Goal: Information Seeking & Learning: Check status

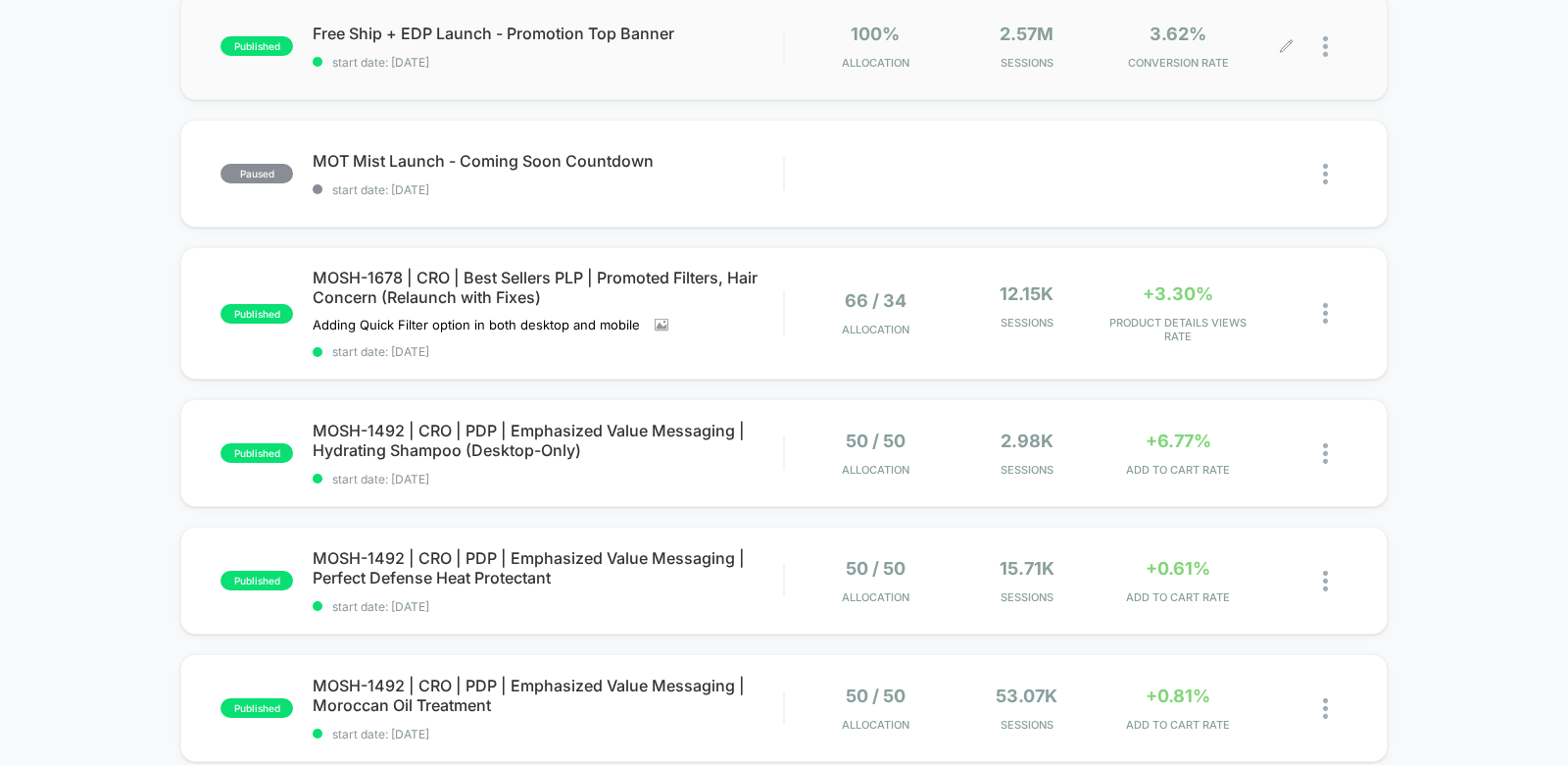
scroll to position [230, 0]
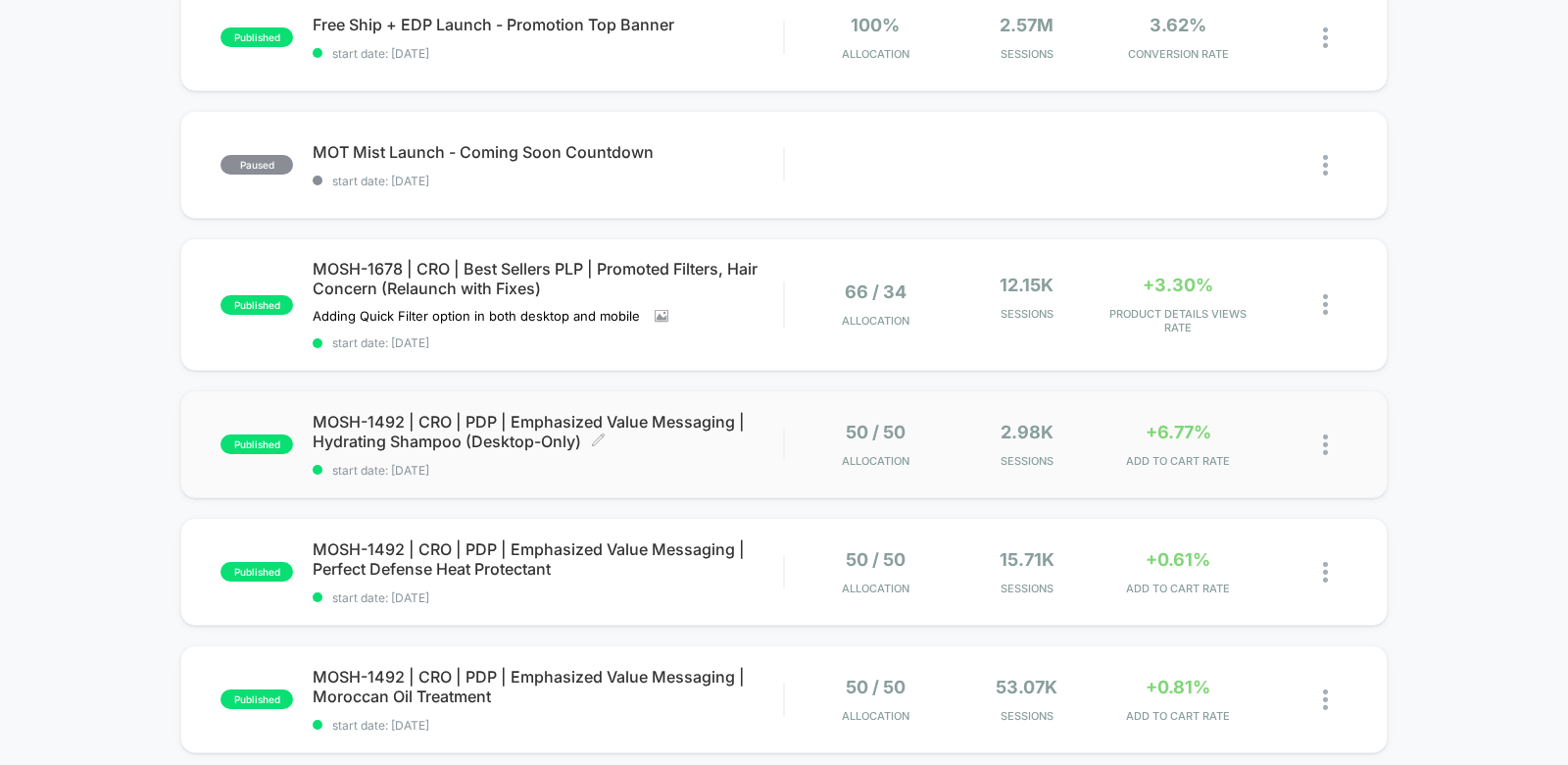
click at [561, 430] on span "MOSH-1492 | CRO | PDP | Emphasized Value Messaging | Hydrating Shampoo (Desktop…" at bounding box center [548, 432] width 471 height 39
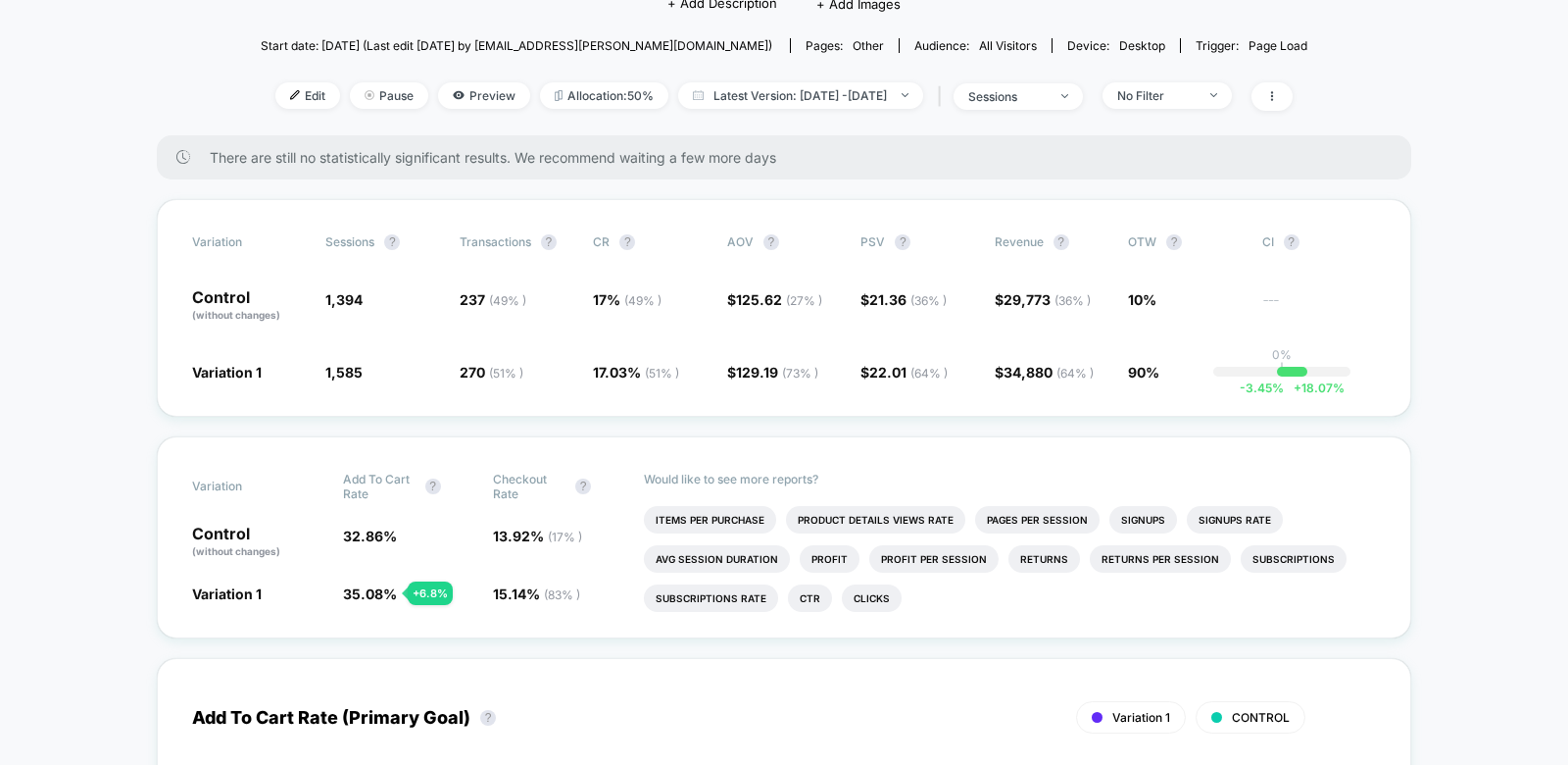
scroll to position [245, 0]
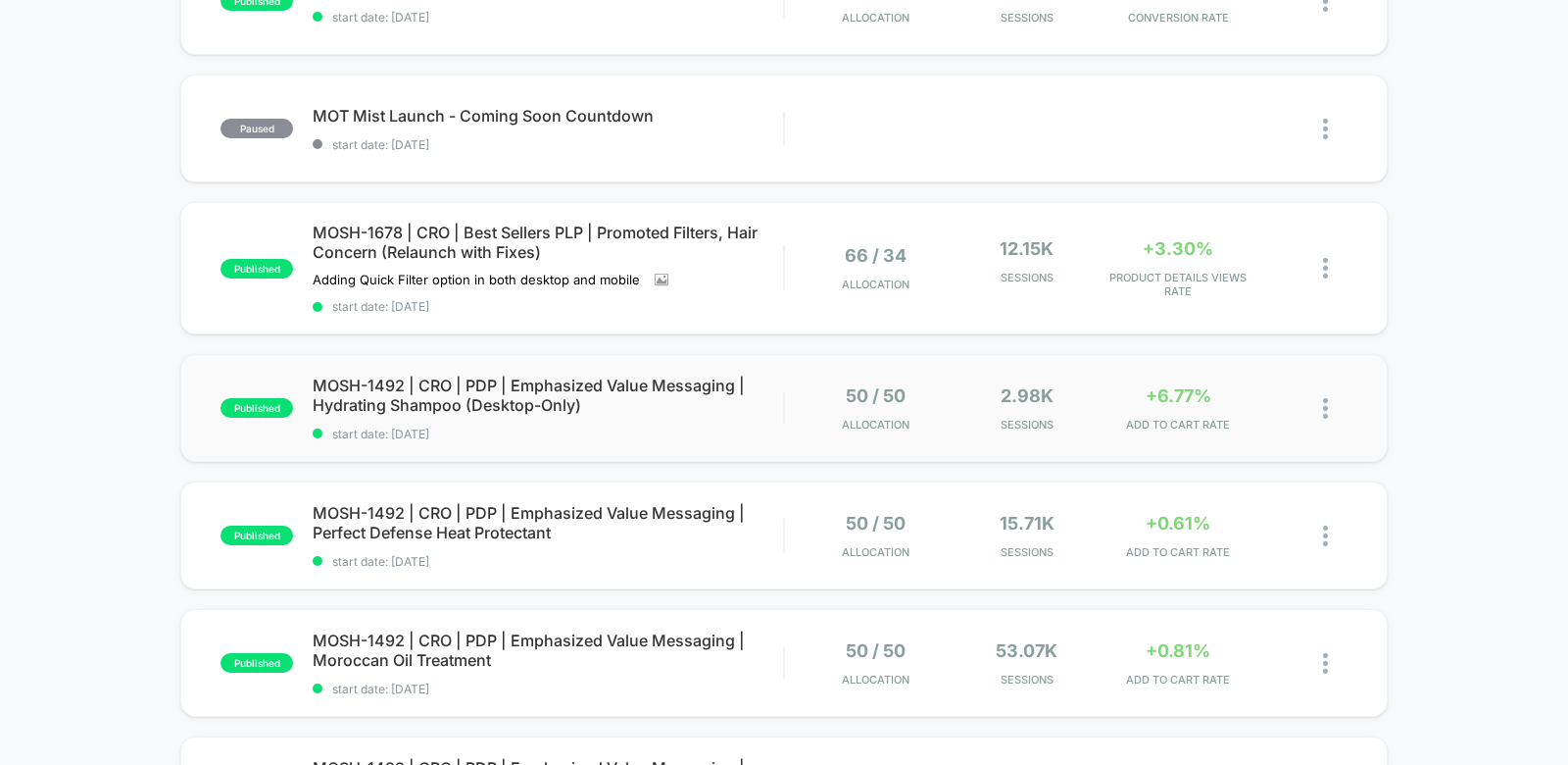
scroll to position [271, 0]
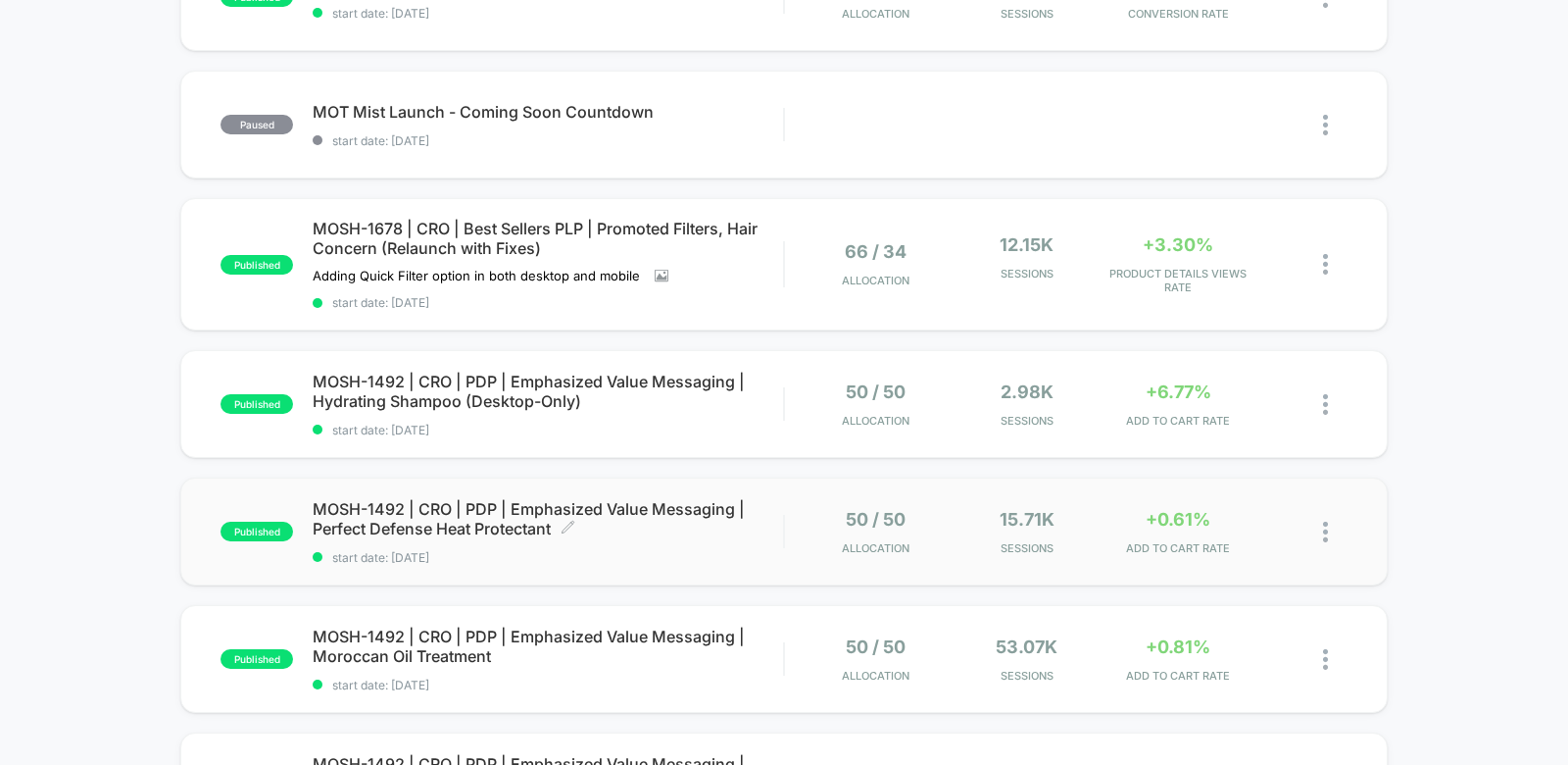
click at [492, 516] on span "MOSH-1492 | CRO | PDP | Emphasized Value Messaging | Perfect Defense Heat Prote…" at bounding box center [548, 519] width 471 height 39
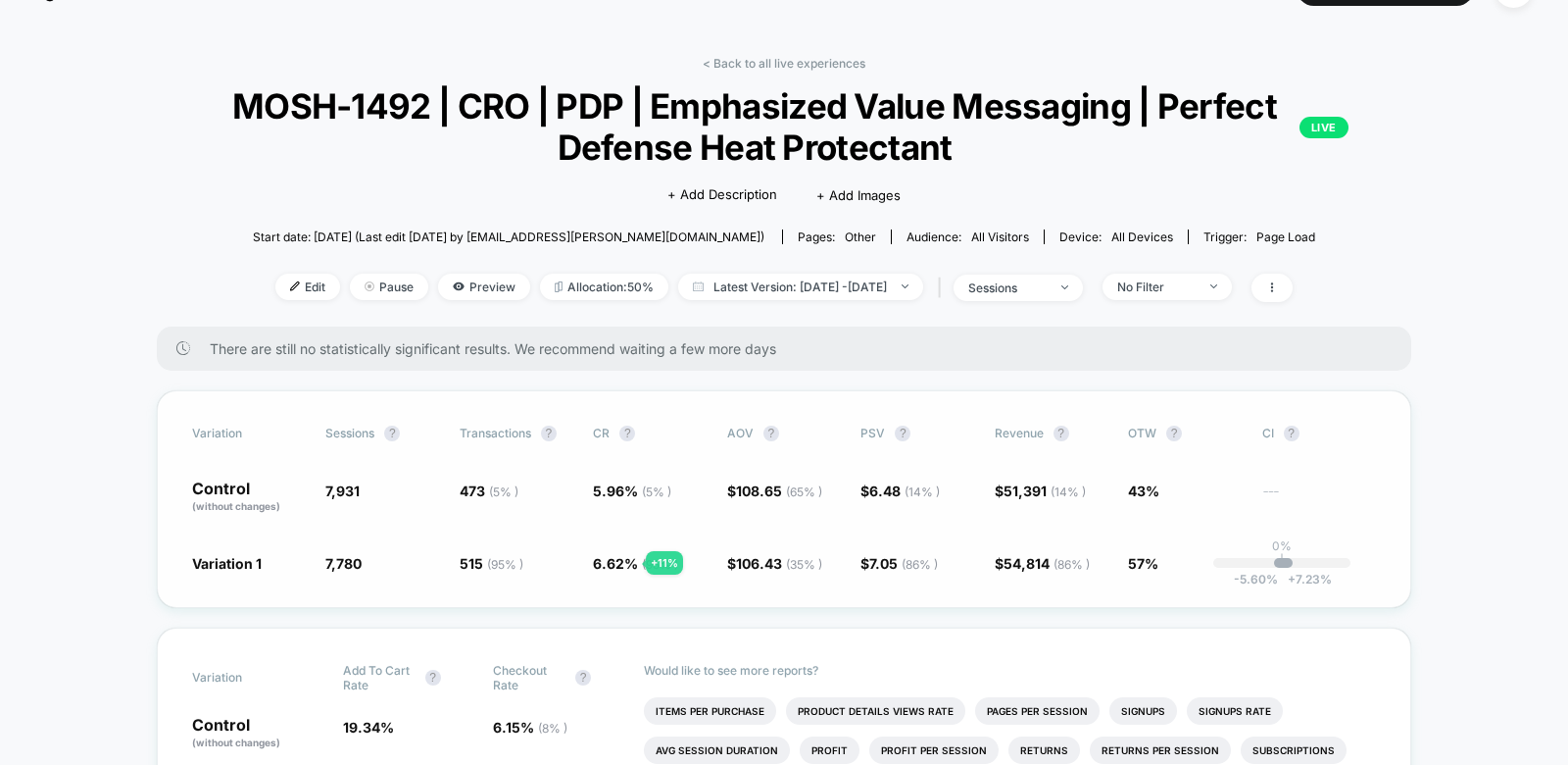
scroll to position [98, 0]
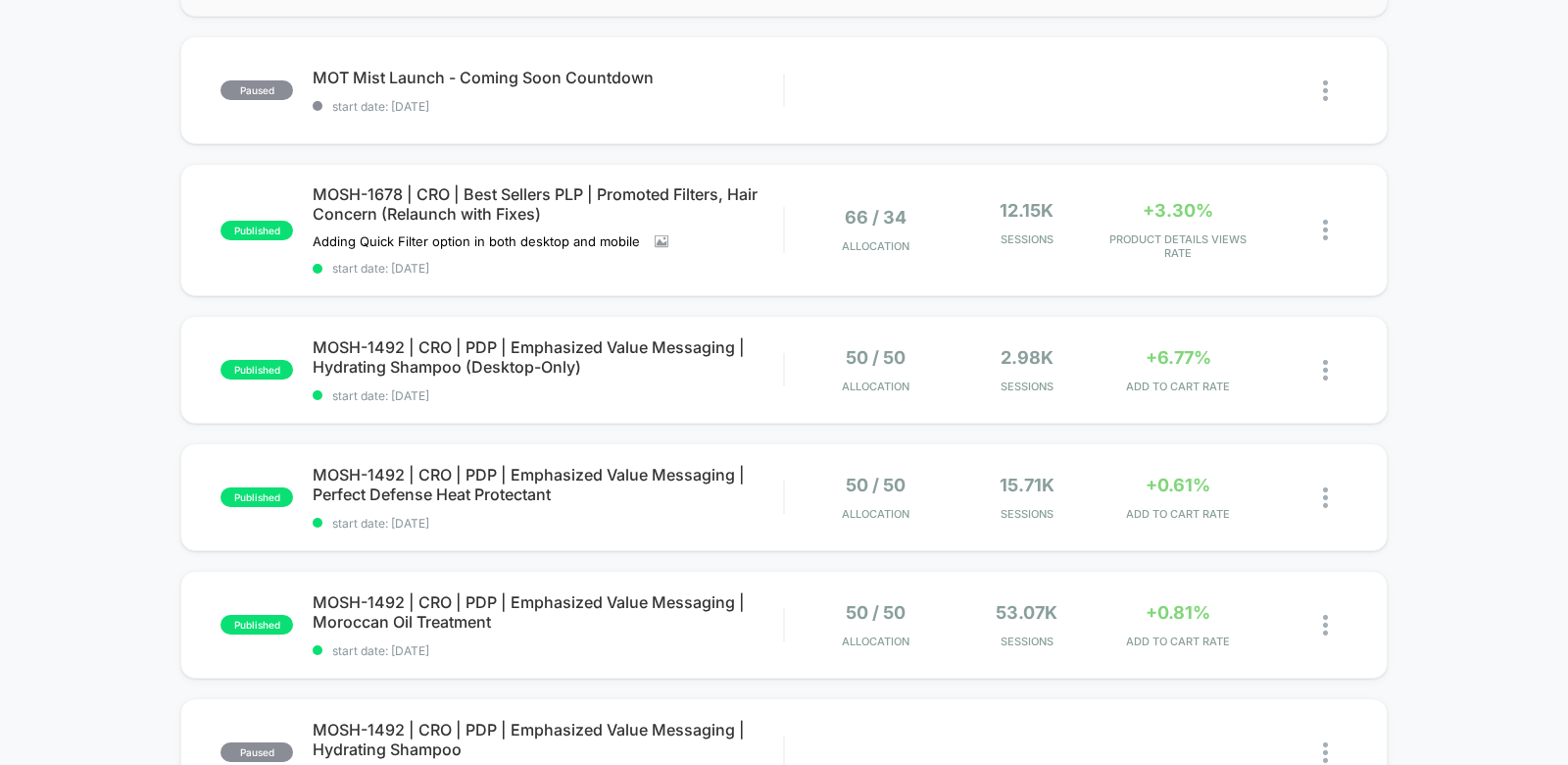
scroll to position [310, 0]
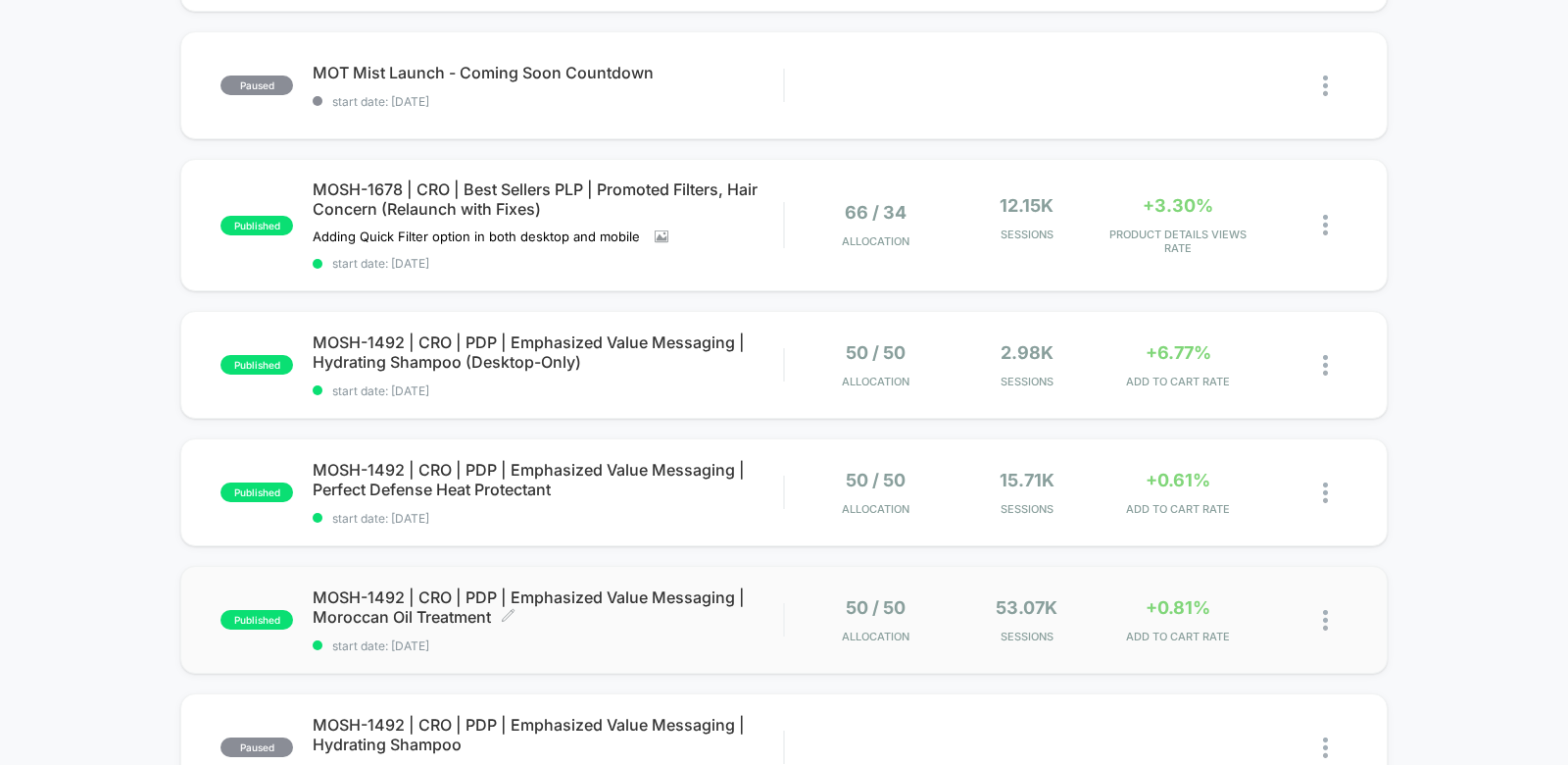
click at [423, 601] on span "MOSH-1492 | CRO | PDP | Emphasized Value Messaging | Moroccan Oil Treatment Cli…" at bounding box center [548, 607] width 471 height 39
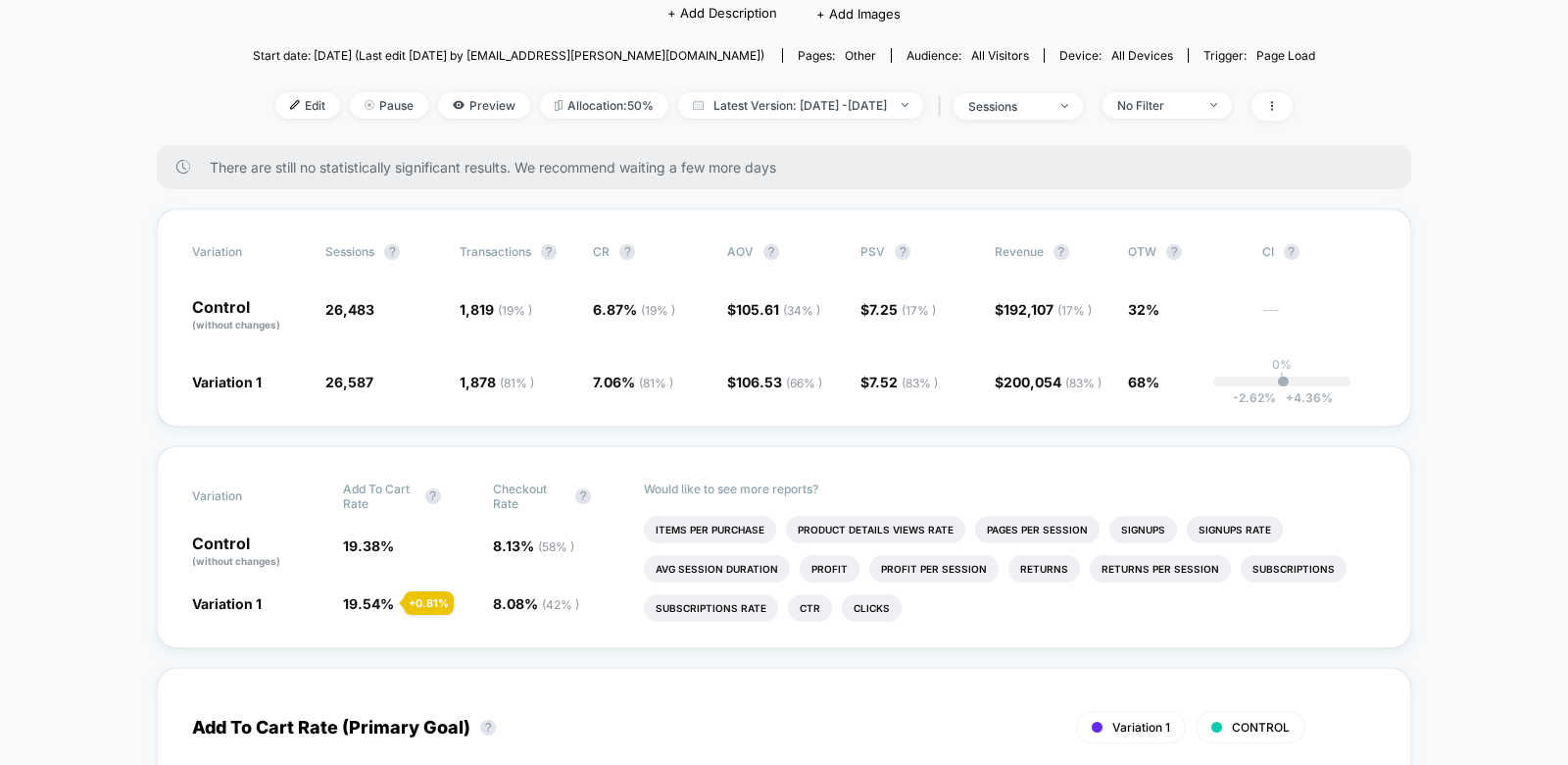
scroll to position [239, 0]
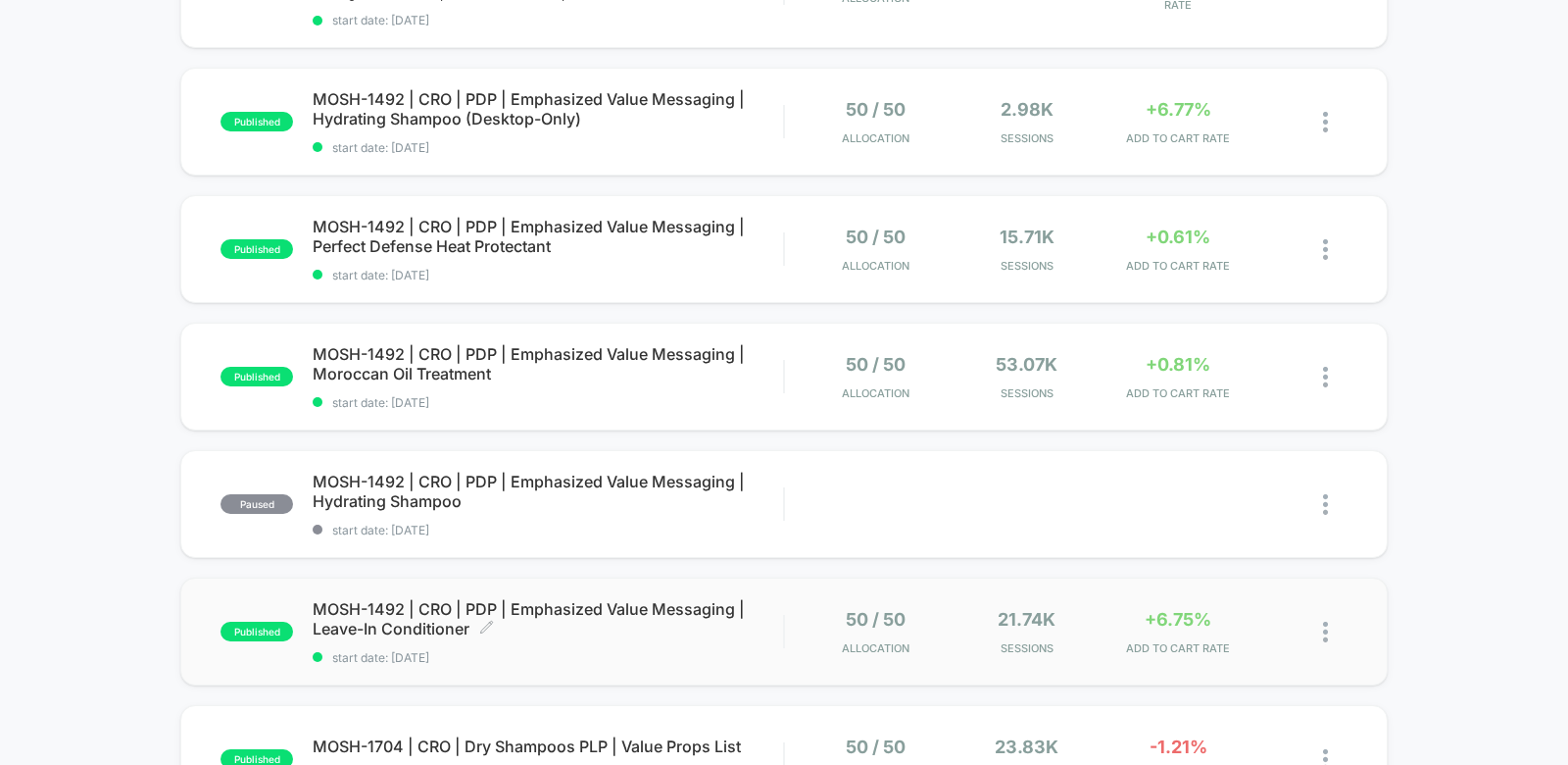
scroll to position [573, 0]
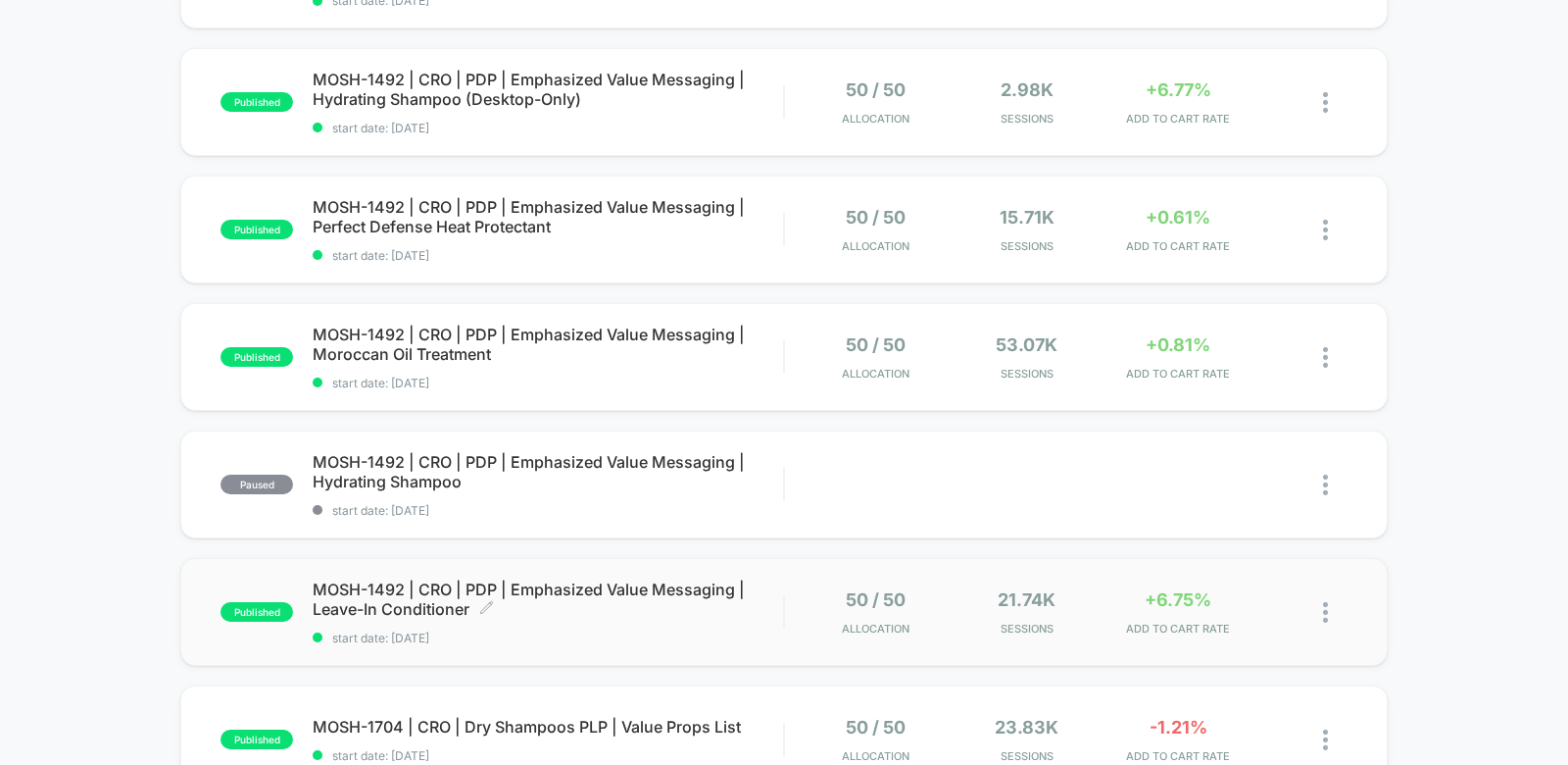
click at [412, 589] on span "MOSH-1492 | CRO | PDP | Emphasized Value Messaging | Leave-In Conditioner Click…" at bounding box center [548, 599] width 471 height 39
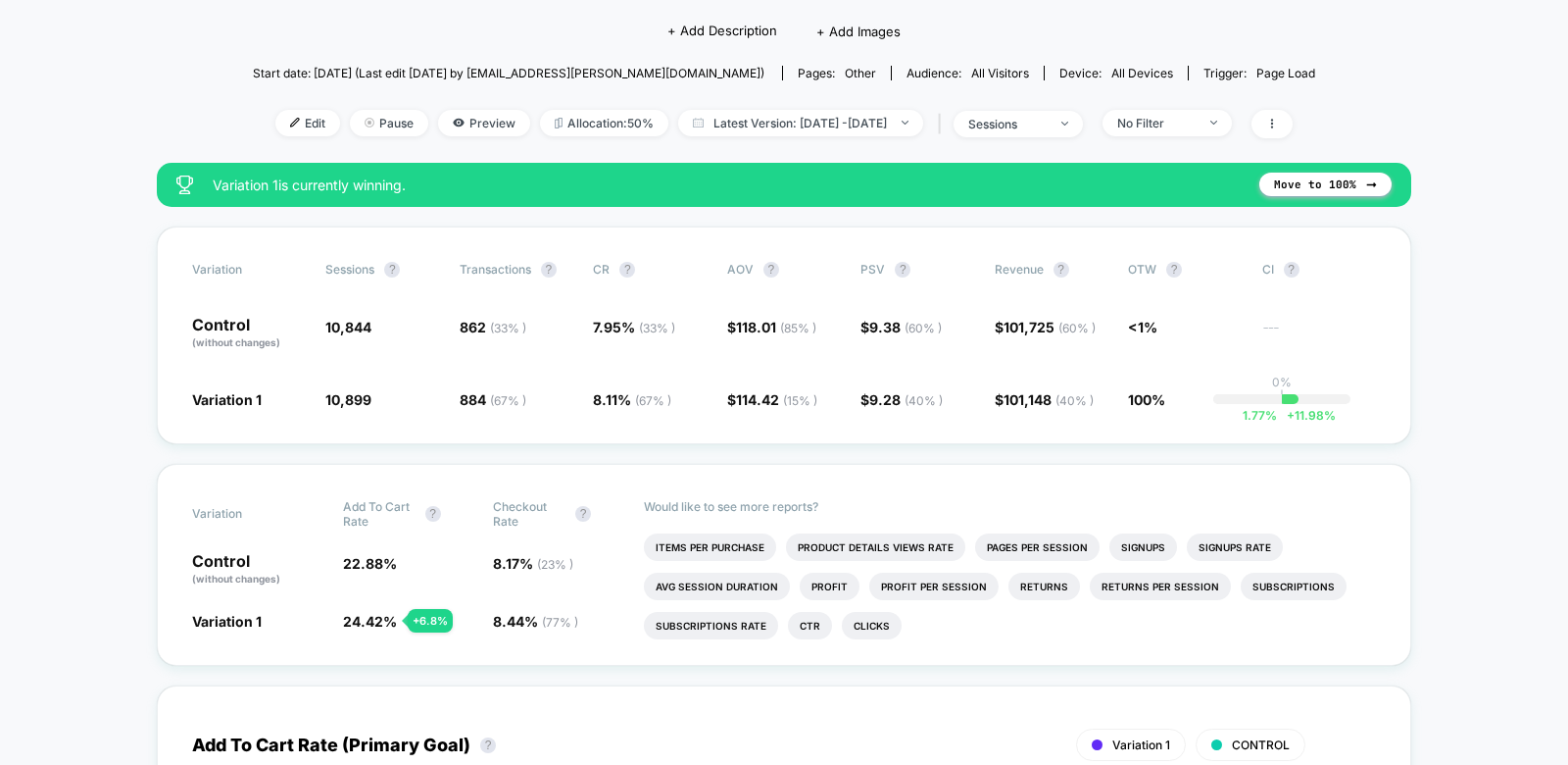
scroll to position [214, 0]
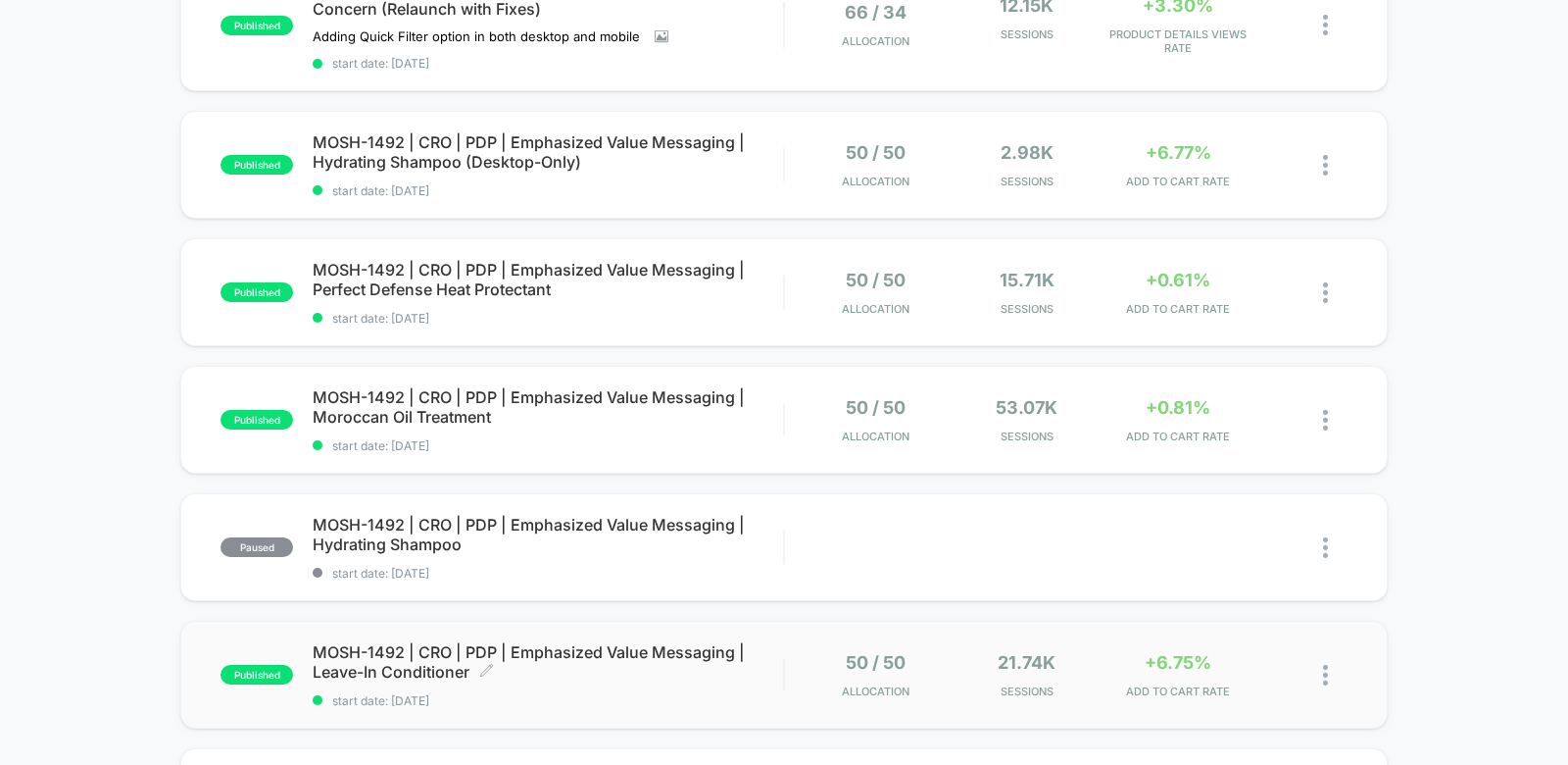
scroll to position [854, 0]
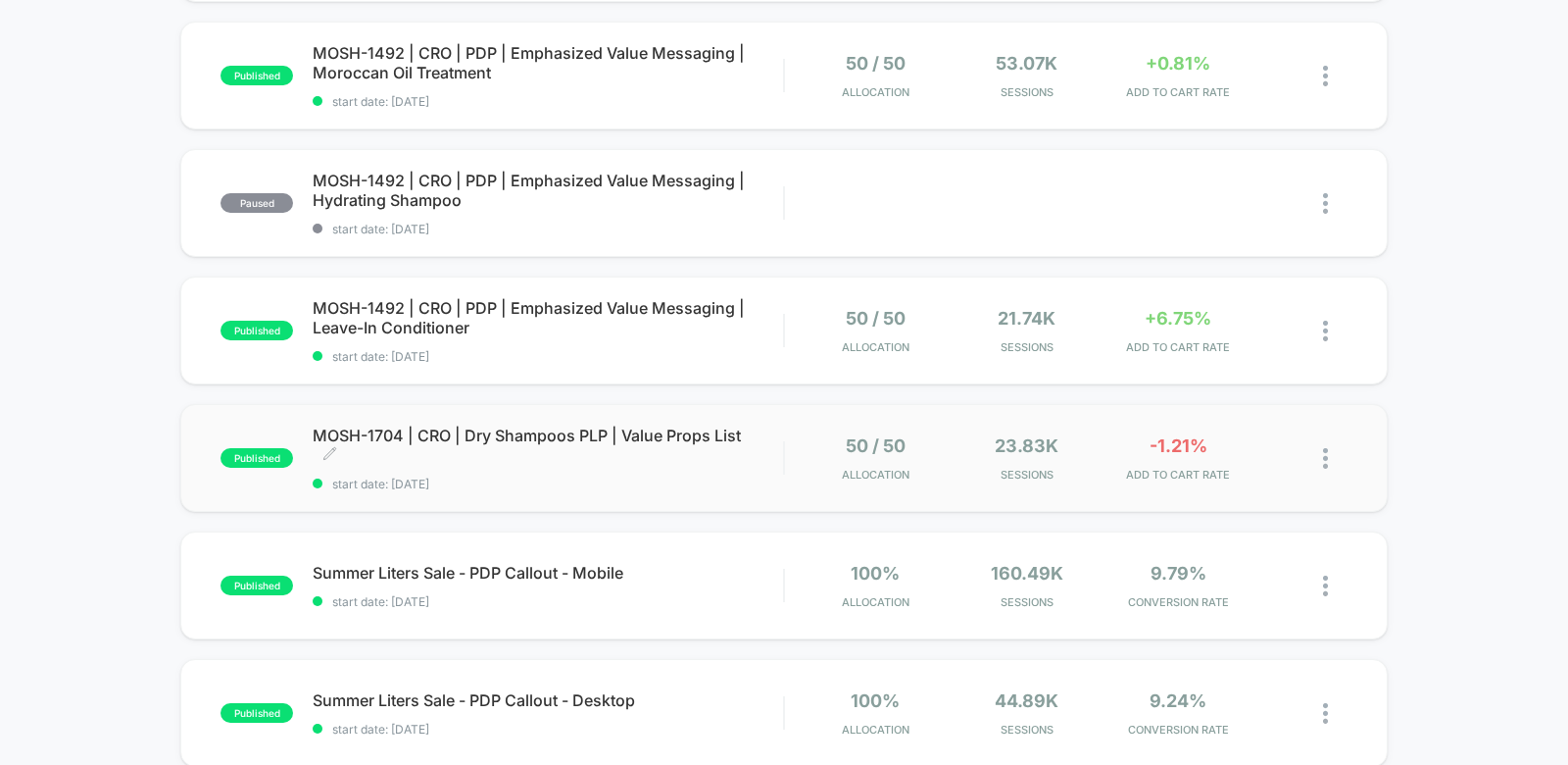
click at [476, 446] on span "MOSH-1704 | CRO | Dry Shampoos PLP | Value Props List Click to edit experience …" at bounding box center [548, 445] width 471 height 39
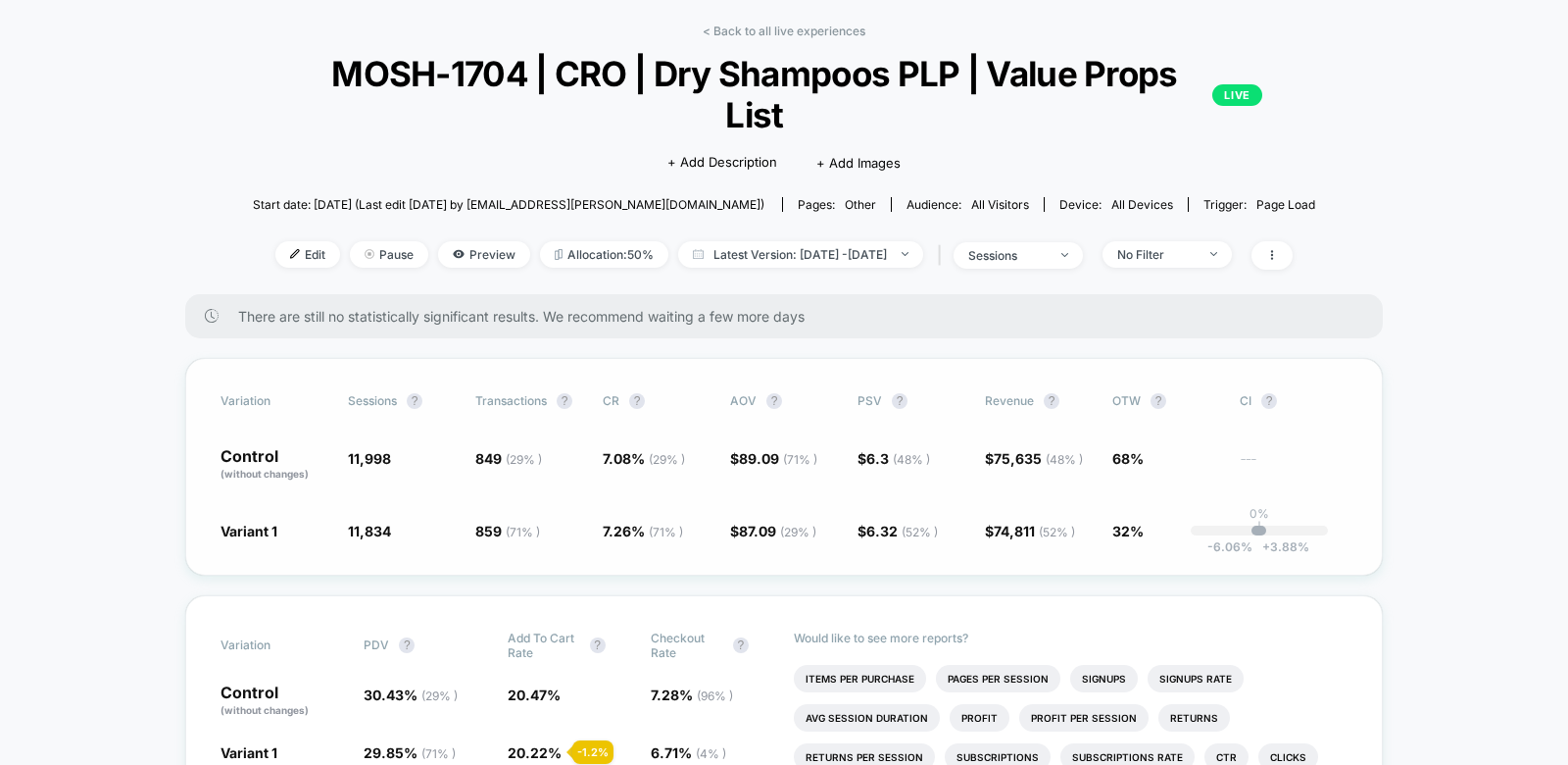
scroll to position [91, 0]
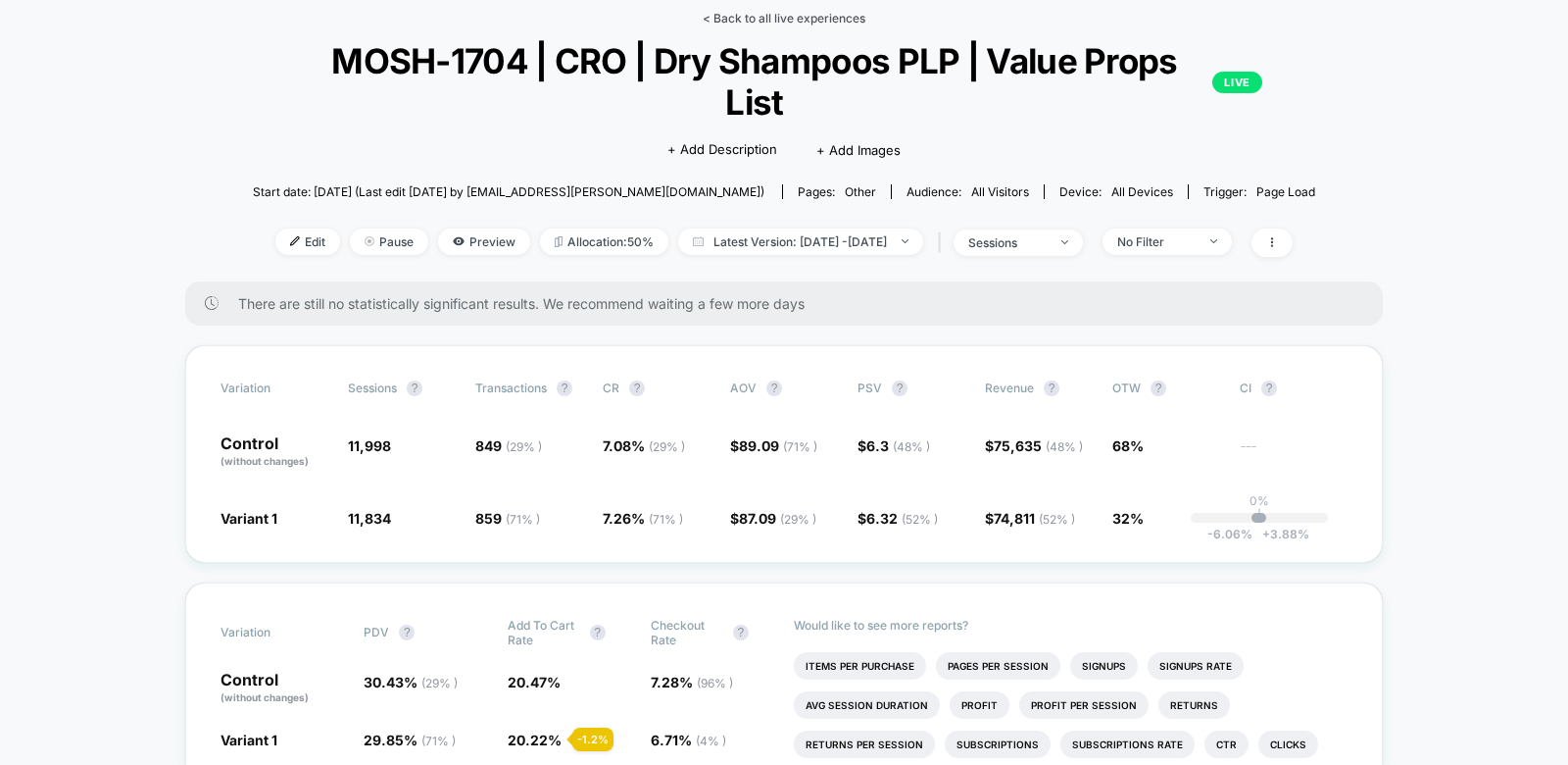
click at [810, 13] on link "< Back to all live experiences" at bounding box center [784, 18] width 163 height 15
